Goal: Transaction & Acquisition: Purchase product/service

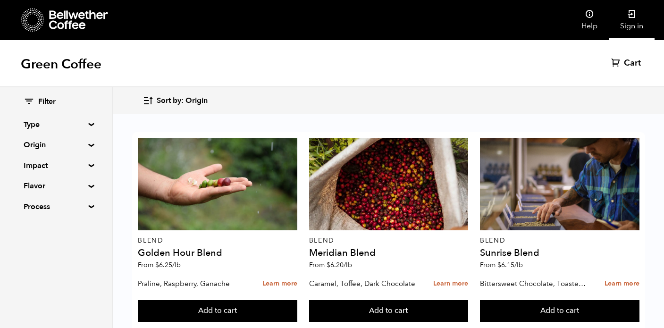
click at [628, 20] on link "Sign in" at bounding box center [632, 20] width 46 height 40
click at [89, 144] on summary "Origin" at bounding box center [56, 144] width 65 height 11
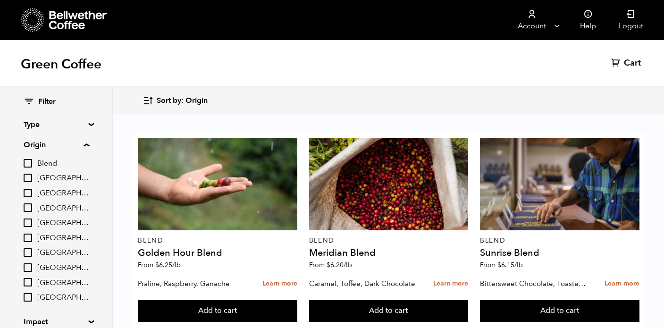
click at [30, 252] on input "[GEOGRAPHIC_DATA]" at bounding box center [28, 252] width 8 height 8
checkbox input "true"
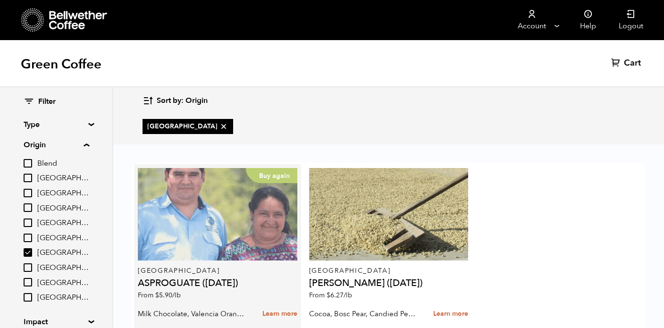
scroll to position [29, 0]
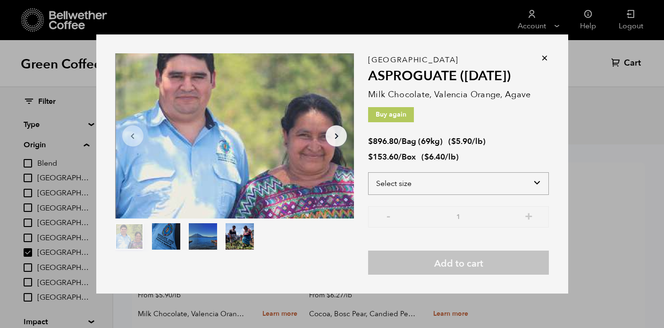
click at [430, 182] on select "Select size Bag (69kg) (152 lbs) Box (24 lbs)" at bounding box center [458, 183] width 181 height 23
select select "bag-2"
click at [368, 172] on select "Select size Bag (69kg) (152 lbs) Box (24 lbs)" at bounding box center [458, 183] width 181 height 23
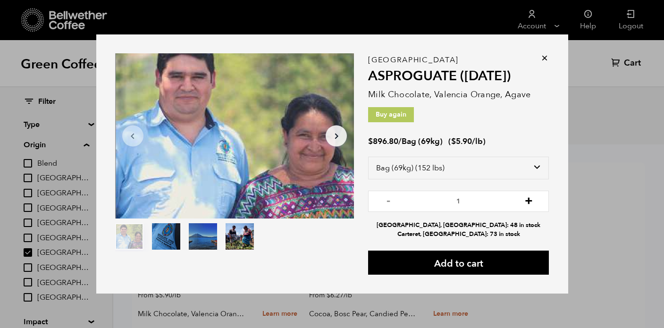
click at [529, 202] on button "+" at bounding box center [529, 199] width 12 height 9
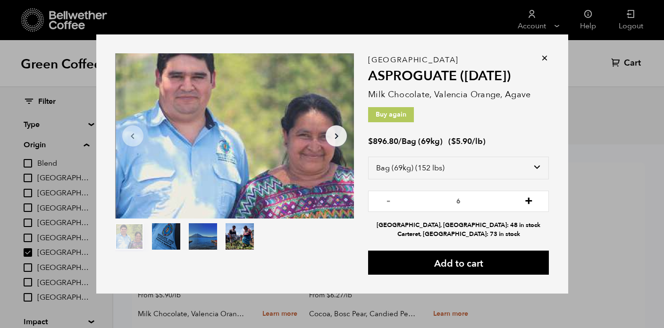
click at [529, 202] on button "+" at bounding box center [529, 199] width 12 height 9
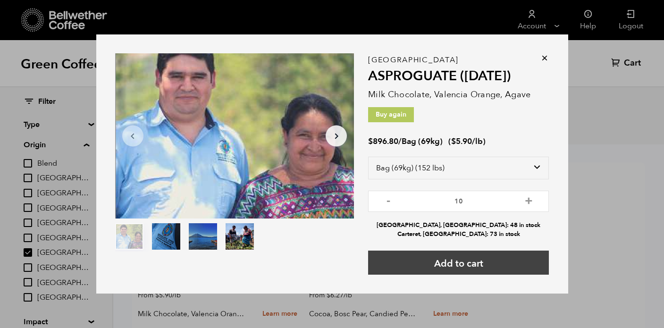
click at [483, 260] on button "Add to cart" at bounding box center [458, 262] width 181 height 24
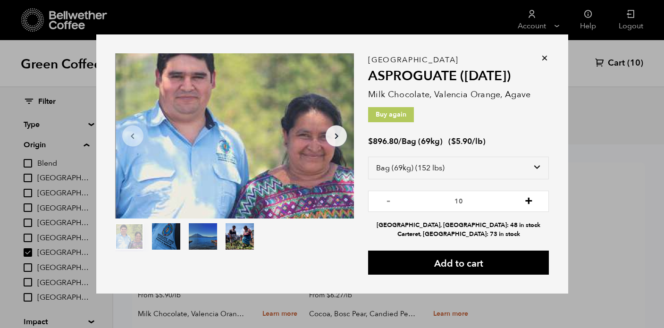
click at [529, 202] on button "+" at bounding box center [529, 199] width 12 height 9
click at [392, 206] on input "12" at bounding box center [458, 201] width 181 height 21
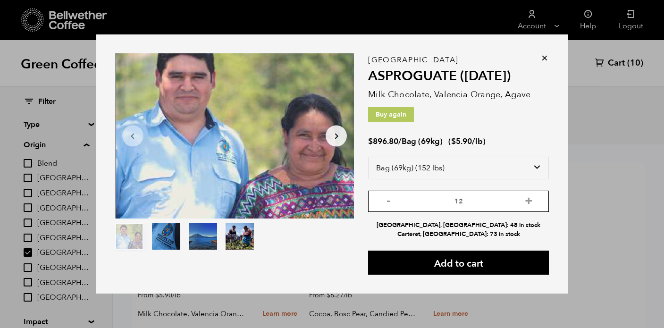
click at [392, 206] on input "12" at bounding box center [458, 201] width 181 height 21
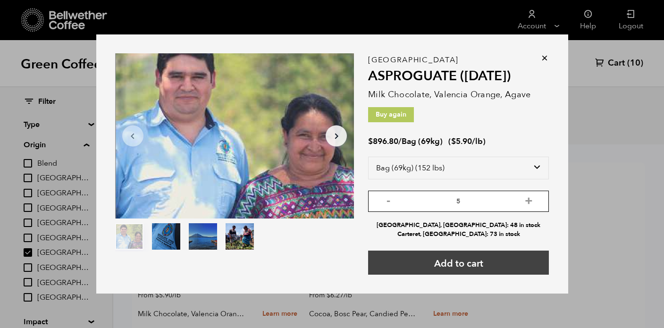
type input "5"
click at [426, 257] on button "Add to cart" at bounding box center [458, 262] width 181 height 24
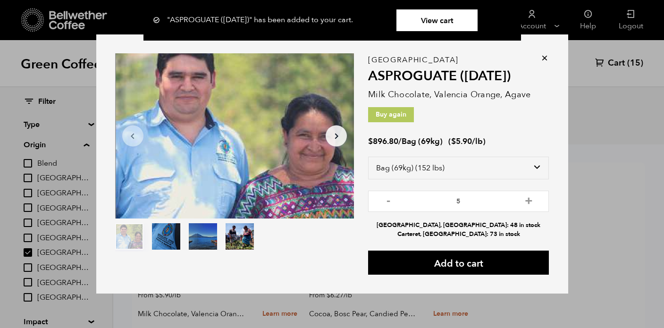
click at [457, 22] on link "View cart" at bounding box center [436, 20] width 81 height 22
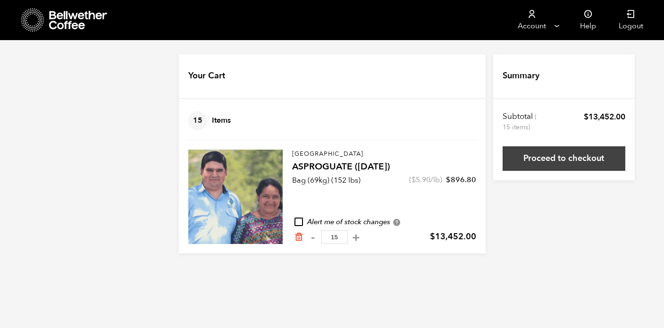
click at [563, 155] on link "Proceed to checkout" at bounding box center [563, 158] width 123 height 25
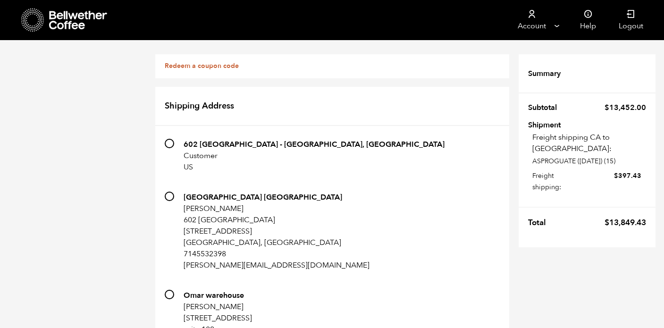
scroll to position [931, 0]
radio input "true"
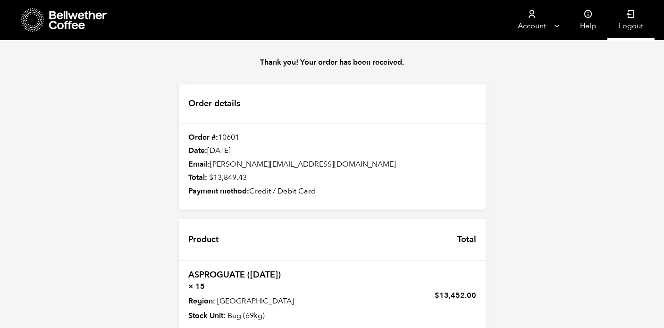
click at [631, 29] on link "Logout" at bounding box center [630, 20] width 47 height 40
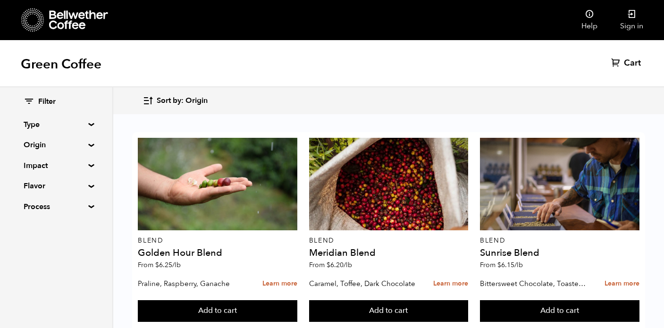
click at [89, 130] on div "Filter Type Blend Single Origin Decaf Seasonal Year Round Origin Blend Brazil B…" at bounding box center [56, 154] width 112 height 134
click at [39, 101] on span "Filter" at bounding box center [46, 102] width 17 height 10
click at [92, 127] on div "Filter Type Blend Single Origin Decaf Seasonal Year Round Origin Blend Brazil B…" at bounding box center [56, 154] width 112 height 134
click at [89, 124] on summary "Type" at bounding box center [56, 124] width 65 height 11
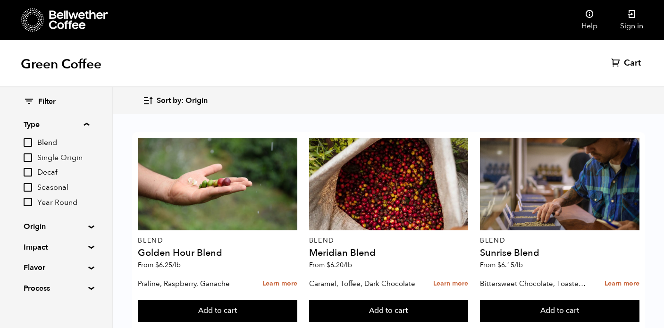
click at [89, 124] on summary "Type" at bounding box center [57, 124] width 66 height 11
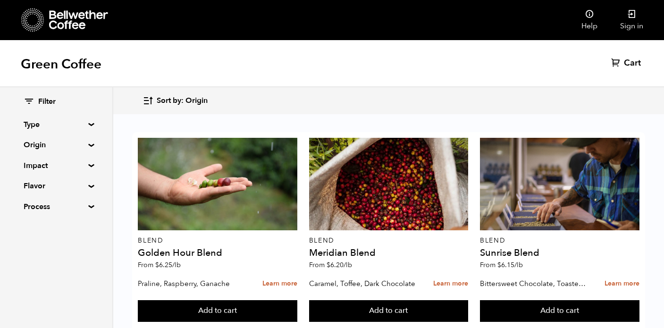
click at [158, 99] on span "Sort by: Origin" at bounding box center [182, 101] width 51 height 10
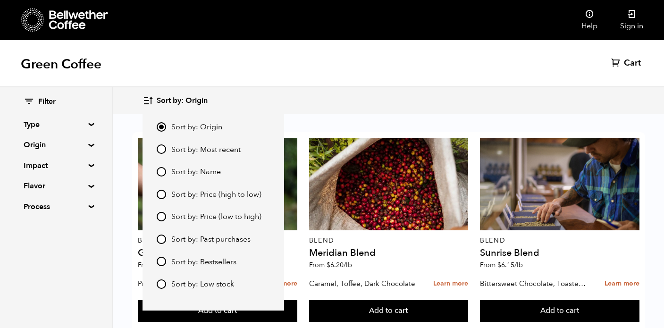
click at [160, 215] on input "Sort by: Price (low to high)" at bounding box center [161, 216] width 9 height 9
radio input "true"
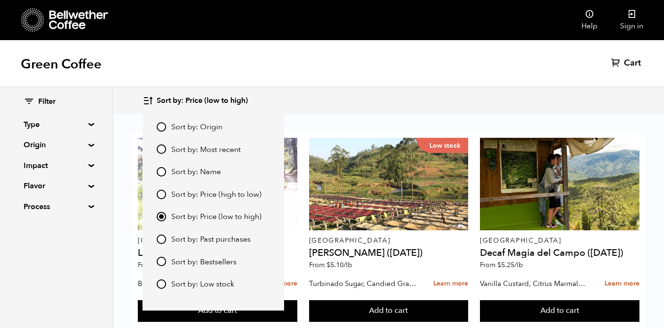
click at [335, 79] on div "Green Coffee Cart (0)" at bounding box center [332, 63] width 664 height 47
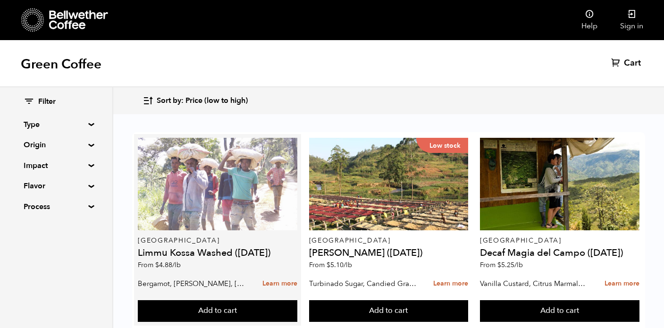
scroll to position [57, 0]
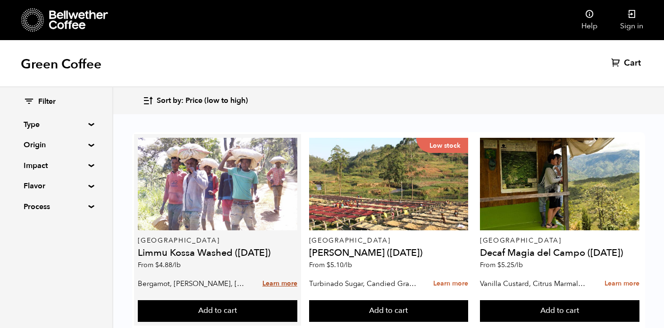
click at [276, 274] on link "Learn more" at bounding box center [279, 284] width 35 height 20
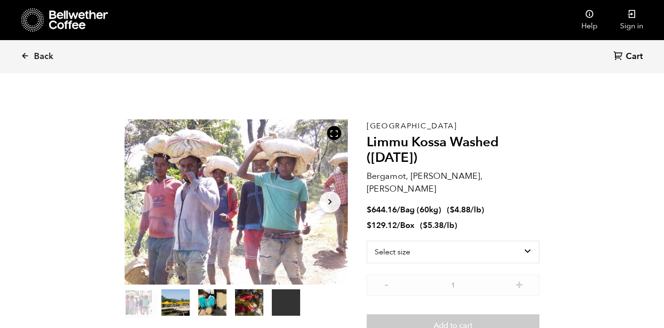
scroll to position [410, 404]
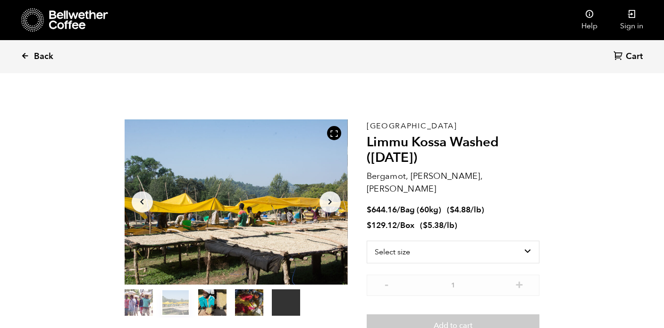
click at [29, 53] on icon at bounding box center [25, 55] width 8 height 8
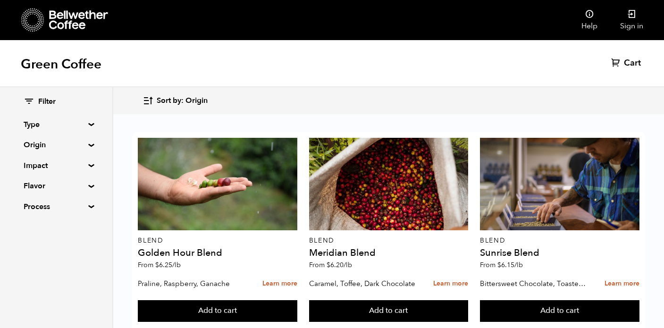
click at [193, 103] on span "Sort by: Origin" at bounding box center [182, 101] width 51 height 10
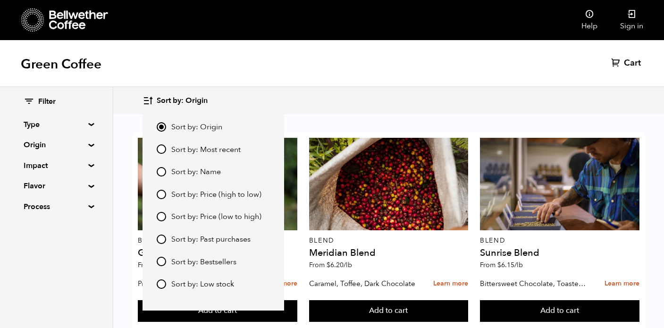
click at [147, 104] on icon "button" at bounding box center [147, 100] width 11 height 11
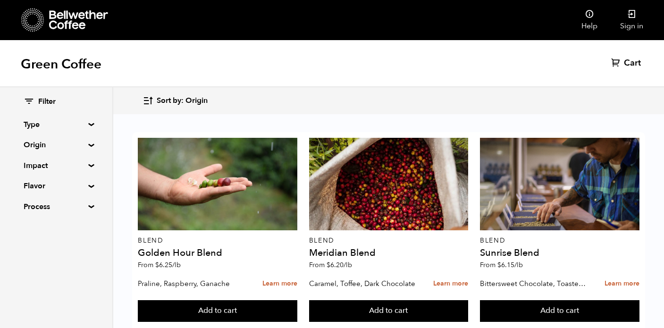
click at [151, 102] on icon "button" at bounding box center [147, 100] width 11 height 11
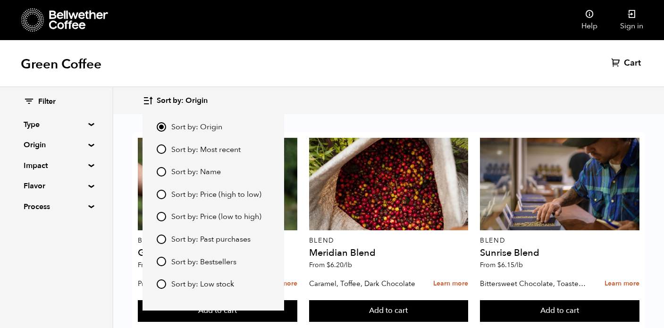
click at [159, 214] on input "Sort by: Price (low to high)" at bounding box center [161, 216] width 9 height 9
radio input "true"
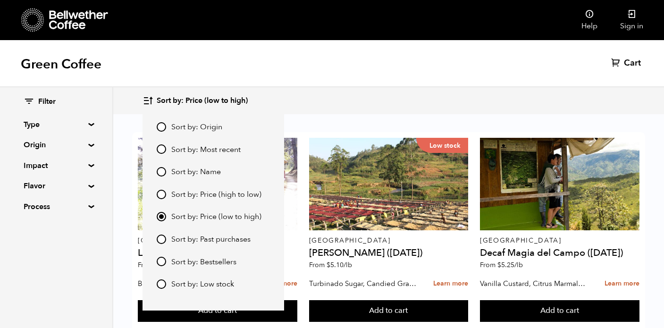
click at [331, 77] on div "Green Coffee Cart (0)" at bounding box center [332, 63] width 664 height 47
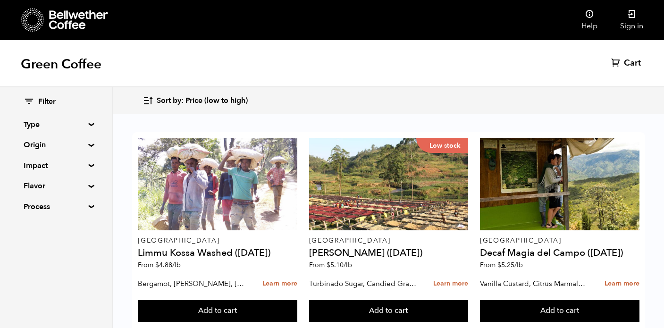
scroll to position [224, 0]
